Goal: Task Accomplishment & Management: Manage account settings

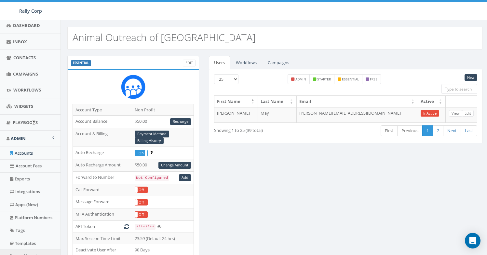
scroll to position [136, 0]
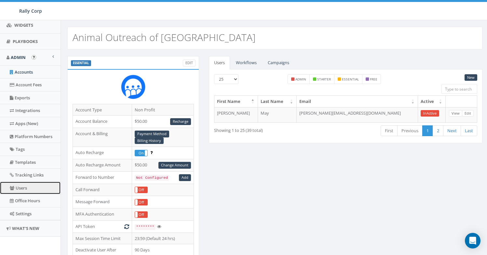
click at [27, 185] on link "Users" at bounding box center [30, 188] width 61 height 13
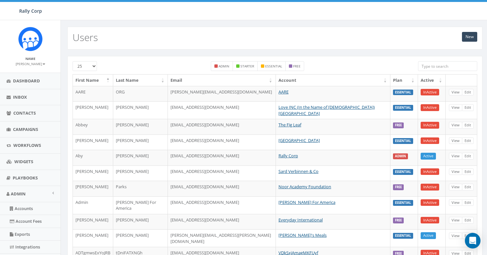
click at [421, 67] on input "search" at bounding box center [447, 66] width 59 height 10
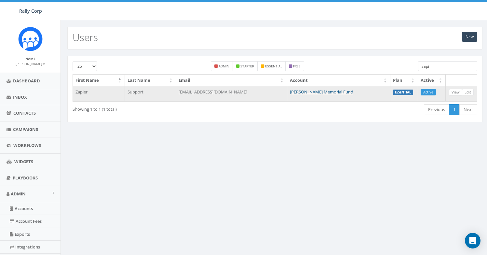
type input "zapi"
click at [454, 91] on link "View" at bounding box center [455, 92] width 13 height 7
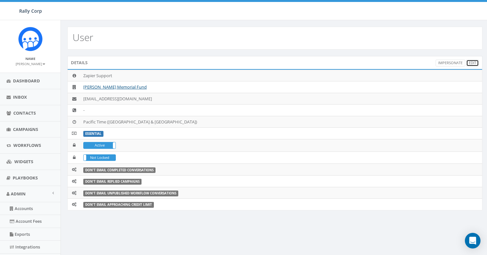
click at [473, 61] on link "Edit" at bounding box center [472, 63] width 13 height 7
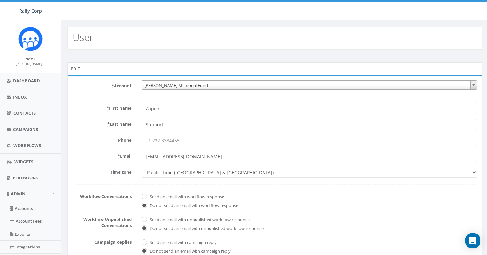
click at [213, 85] on span "[PERSON_NAME] Memorial Fund" at bounding box center [309, 85] width 335 height 9
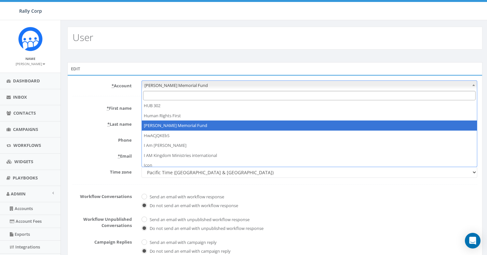
click at [210, 93] on input "Search" at bounding box center [309, 95] width 332 height 9
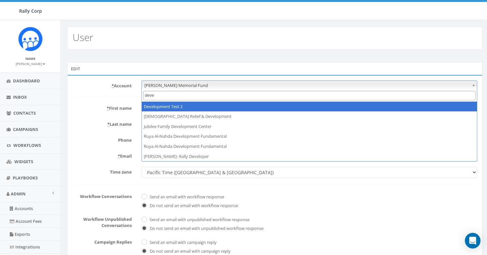
type input "deve"
select select "395"
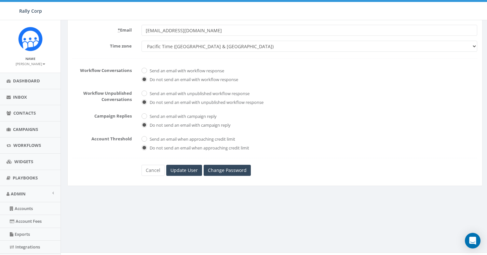
scroll to position [136, 0]
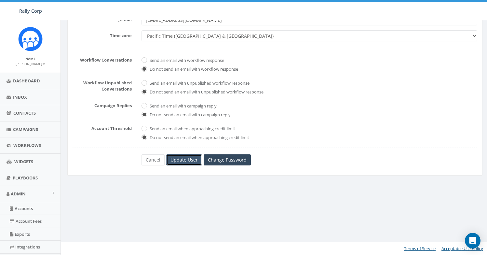
click at [181, 162] on input "Update User" at bounding box center [184, 159] width 36 height 11
